Goal: Transaction & Acquisition: Obtain resource

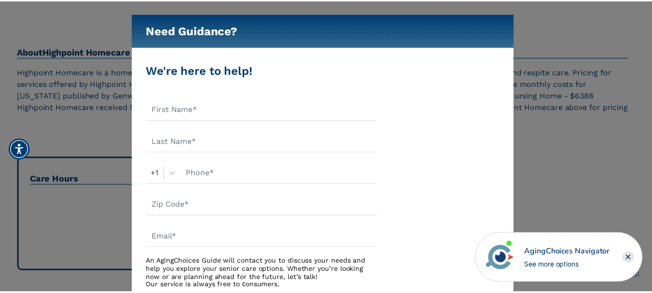
scroll to position [434, 0]
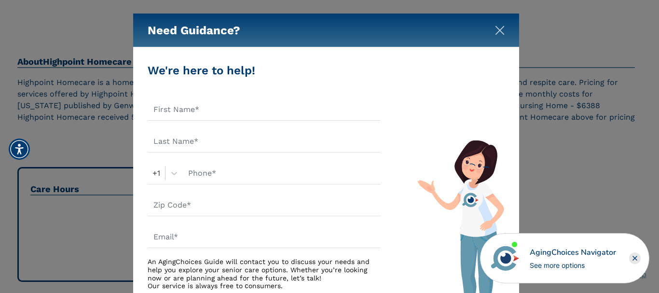
click at [500, 27] on img "Close" at bounding box center [500, 31] width 10 height 10
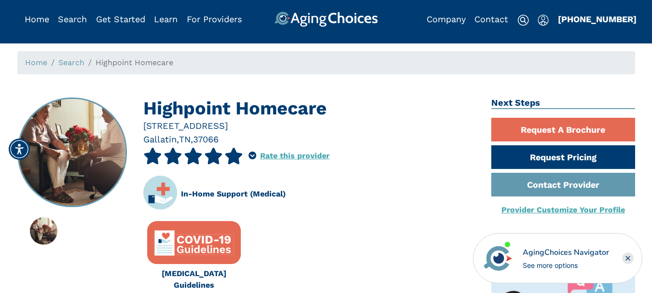
scroll to position [0, 0]
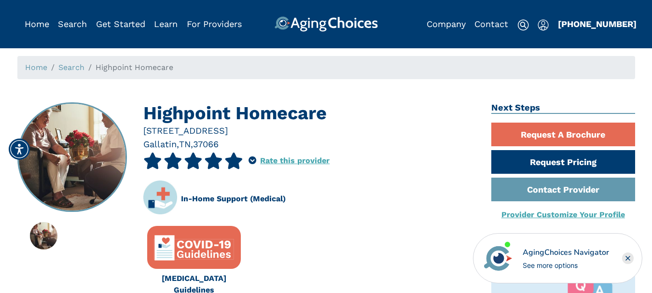
click at [233, 157] on icon at bounding box center [233, 160] width 19 height 16
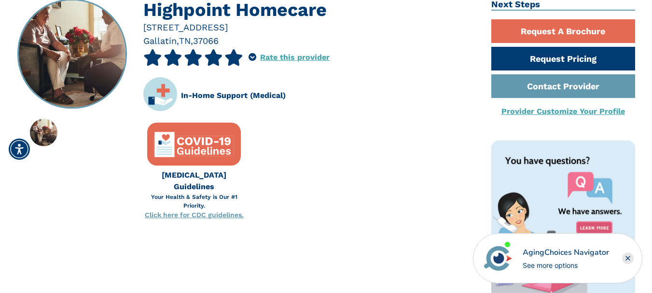
scroll to position [48, 0]
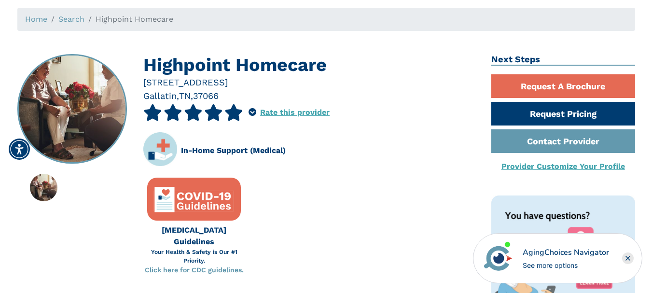
click at [270, 113] on link "Rate this provider" at bounding box center [294, 112] width 69 height 9
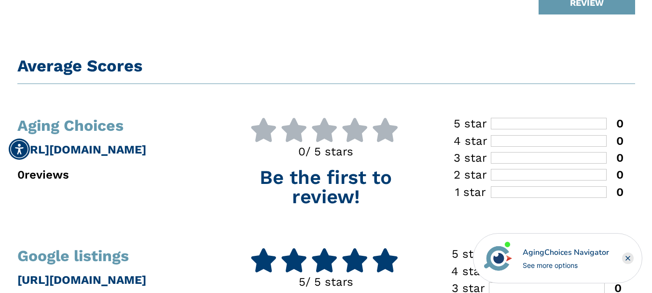
scroll to position [96, 0]
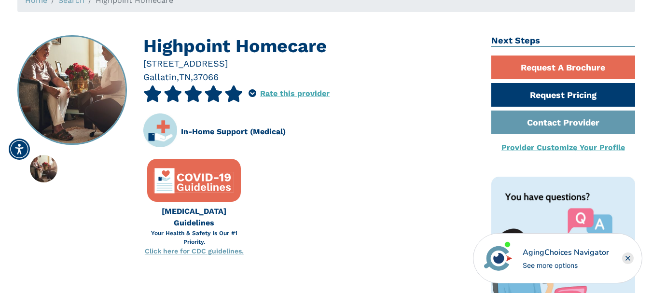
scroll to position [48, 0]
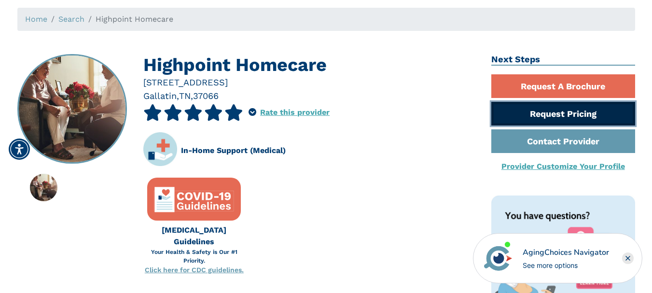
click at [509, 111] on link "Request Pricing" at bounding box center [563, 114] width 144 height 24
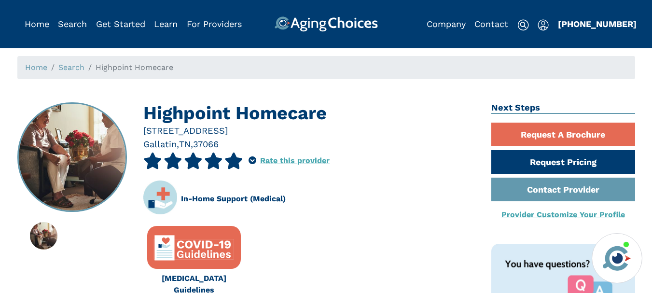
scroll to position [48, 0]
